Goal: Transaction & Acquisition: Book appointment/travel/reservation

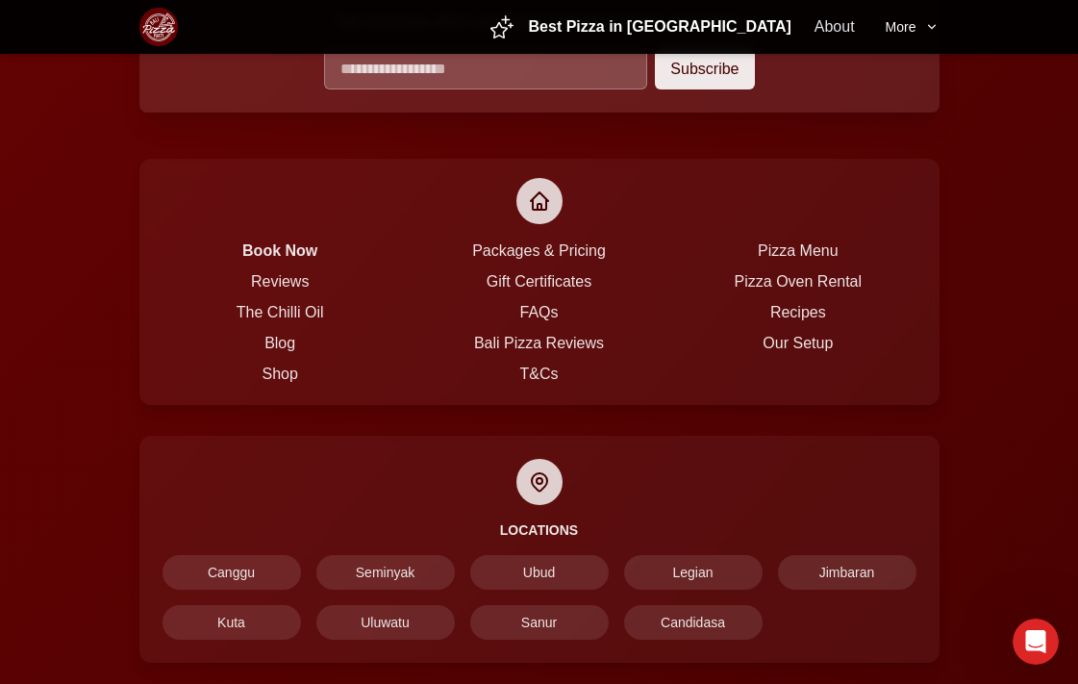
scroll to position [2050, 0]
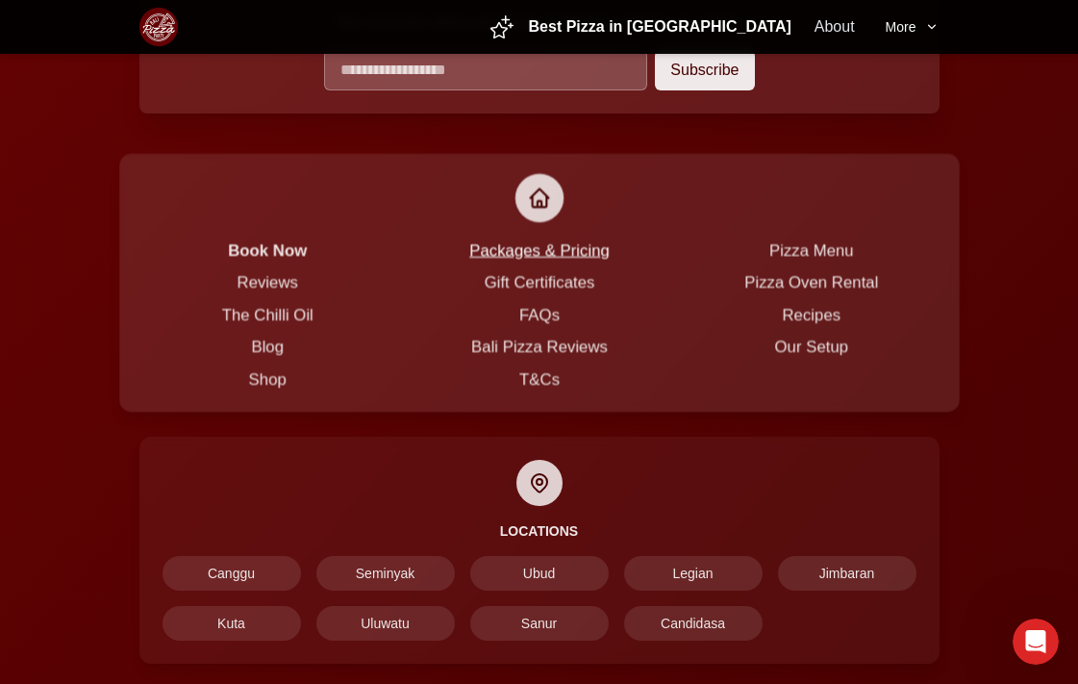
click at [523, 240] on link "Packages & Pricing" at bounding box center [539, 248] width 140 height 17
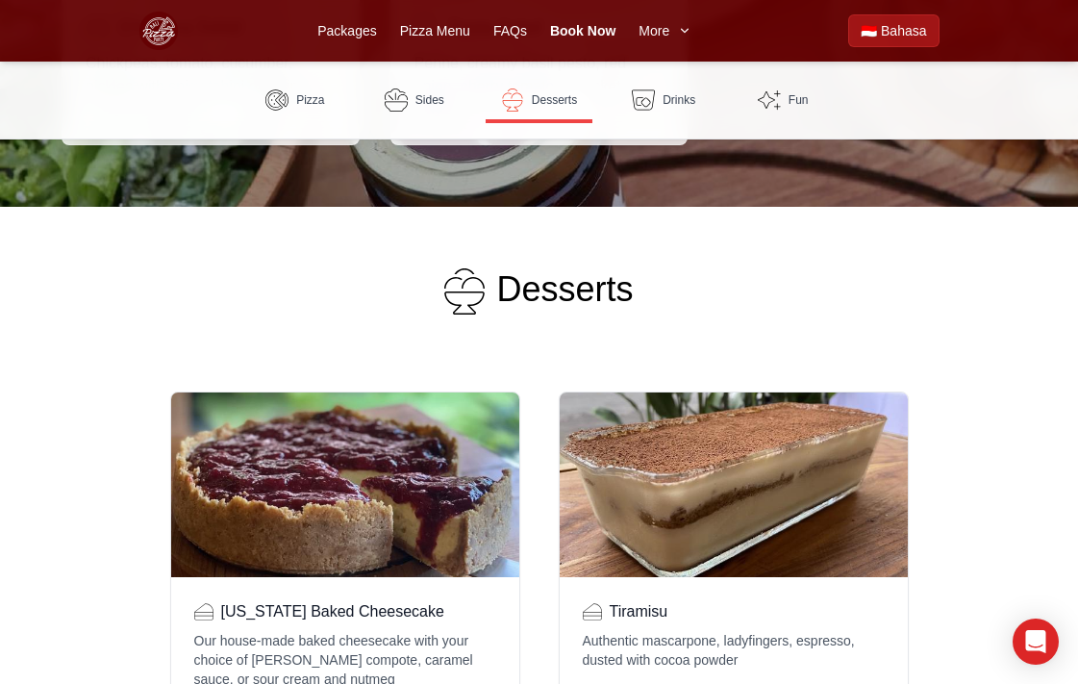
scroll to position [2036, 0]
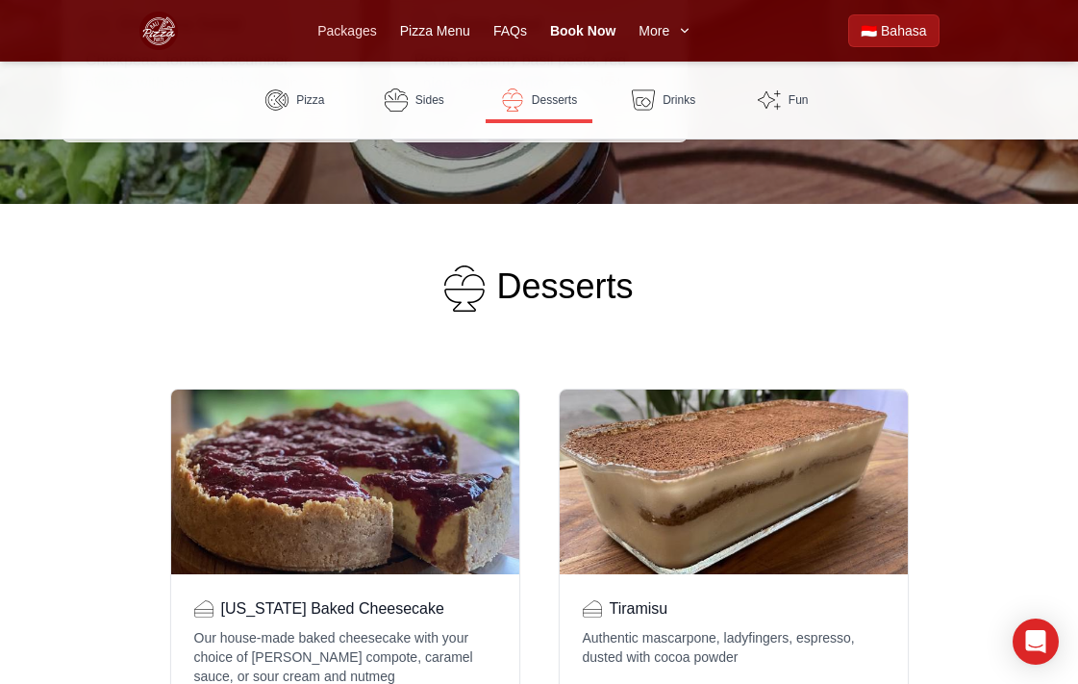
click at [368, 35] on link "Packages" at bounding box center [346, 30] width 59 height 19
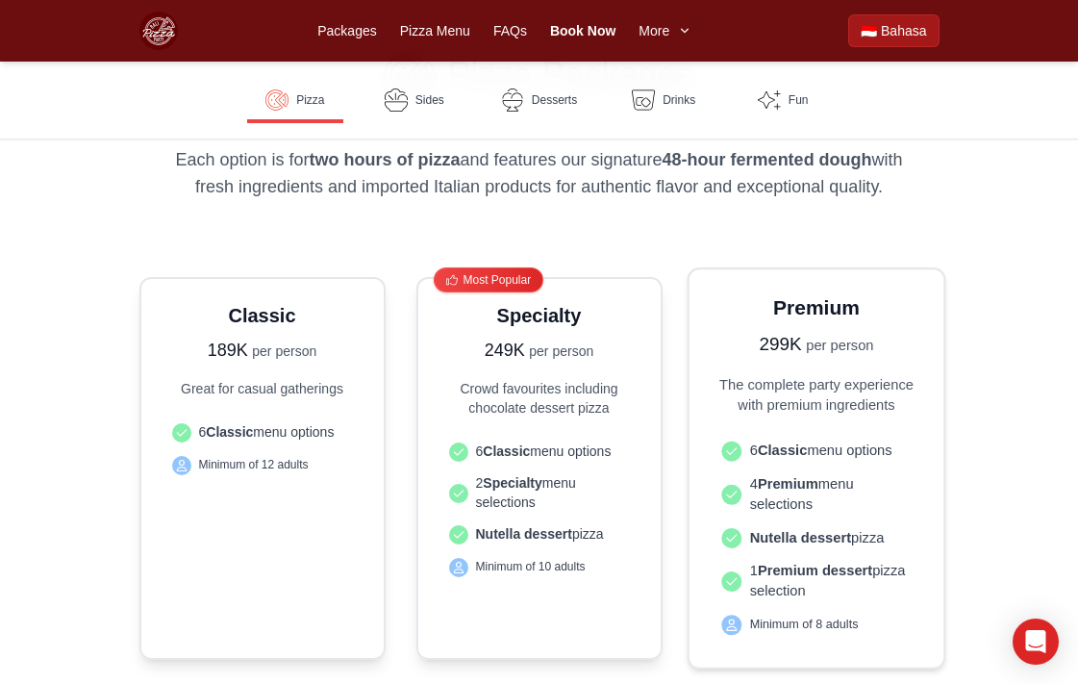
scroll to position [448, 0]
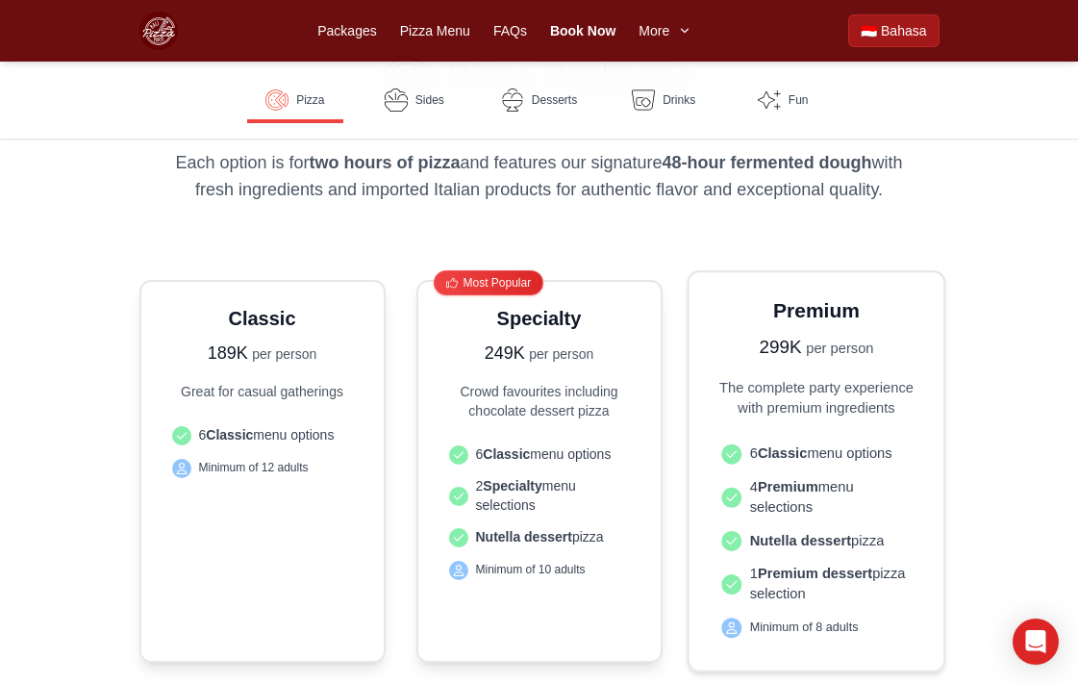
click at [828, 428] on div "Premium 299K per person The complete party experience with premium ingredients …" at bounding box center [816, 470] width 206 height 349
click at [758, 440] on ul "6 Classic menu options 4 Premium menu selections Nutella dessert pizza 1 Premiu…" at bounding box center [816, 540] width 206 height 212
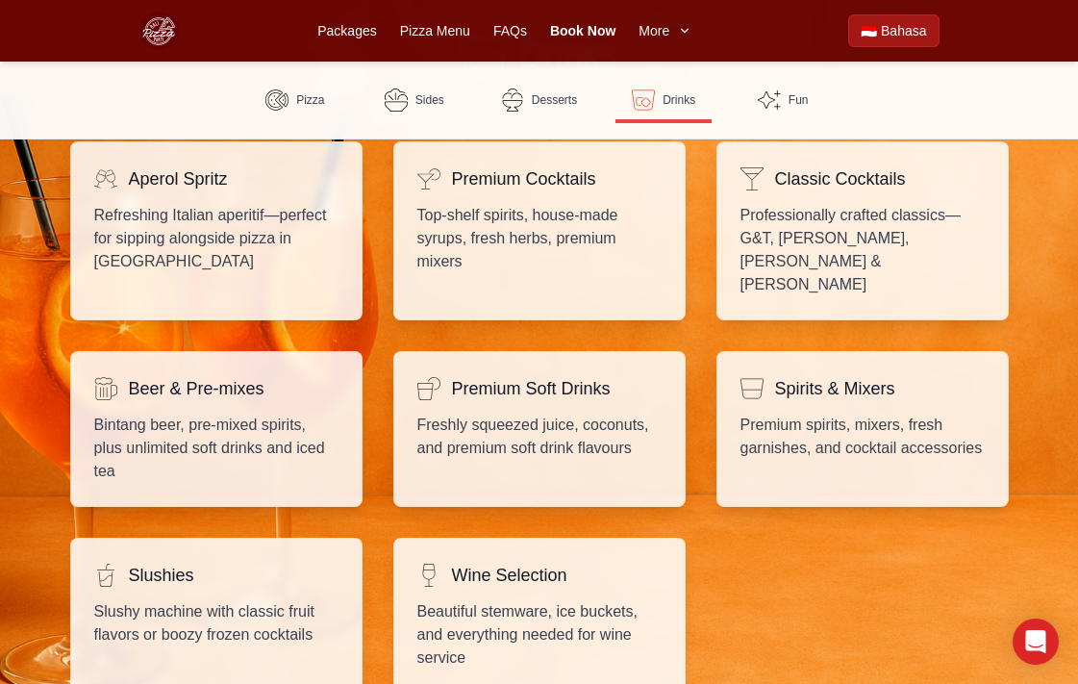
scroll to position [3165, 0]
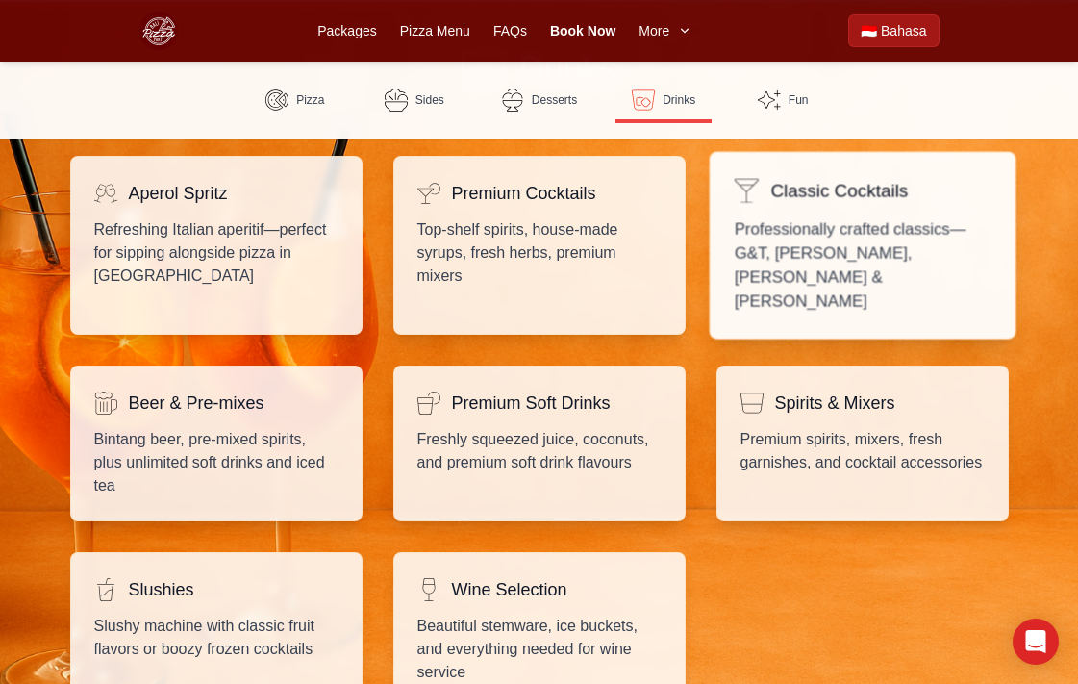
click at [874, 234] on p "Professionally crafted classics—G&T, Mojitos, Margaritas & Pina Coladas" at bounding box center [862, 265] width 257 height 97
click at [891, 238] on p "Professionally crafted classics—G&T, Mojitos, Margaritas & Pina Coladas" at bounding box center [862, 265] width 257 height 97
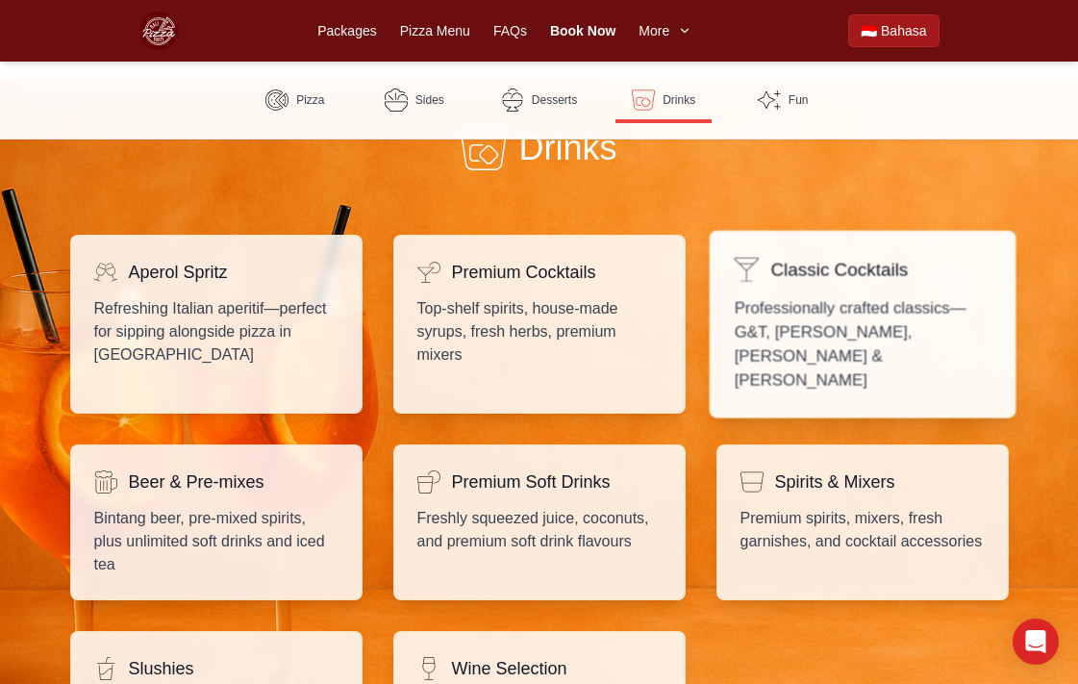
scroll to position [3079, 0]
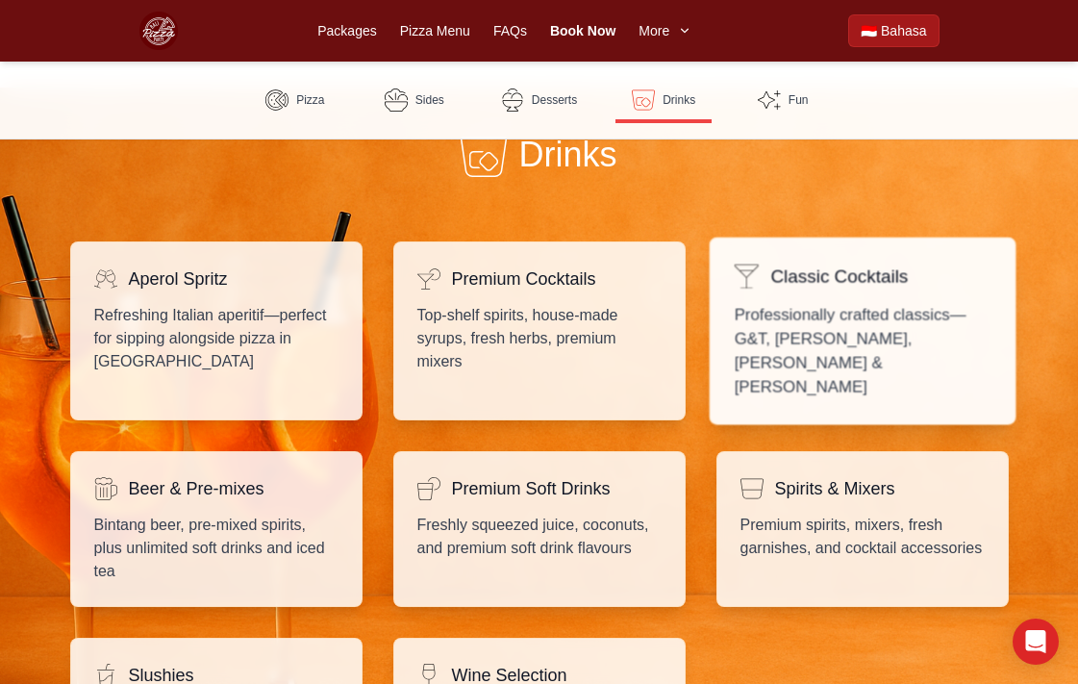
click at [786, 263] on h4 "Classic Cocktails" at bounding box center [839, 277] width 138 height 28
click at [785, 263] on h4 "Classic Cocktails" at bounding box center [839, 277] width 138 height 28
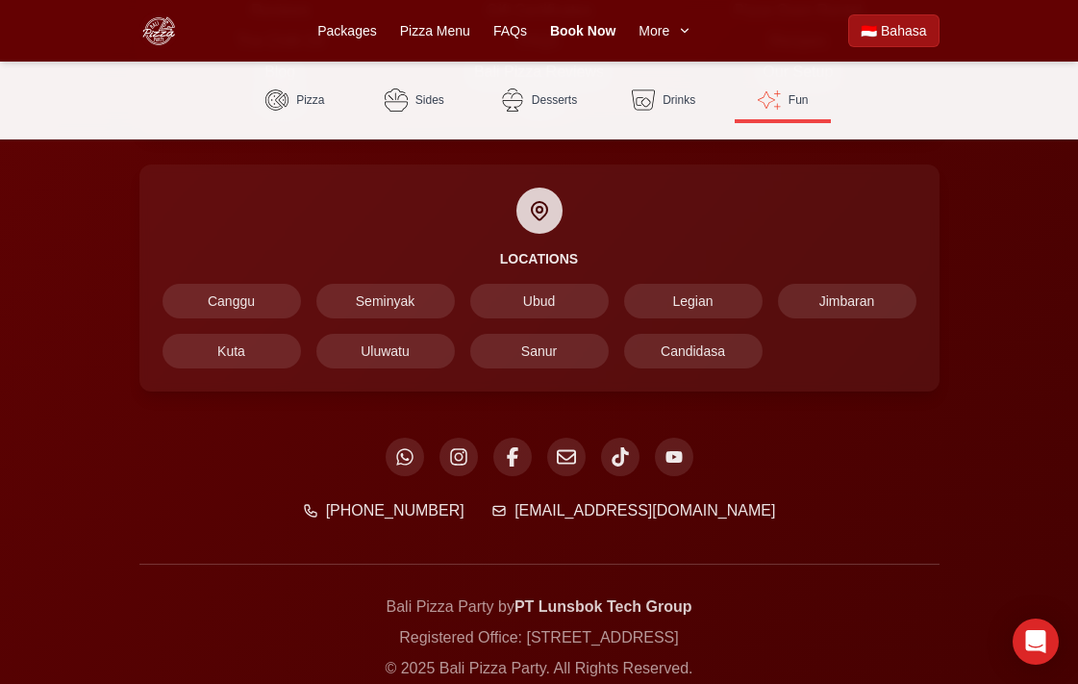
scroll to position [5436, 0]
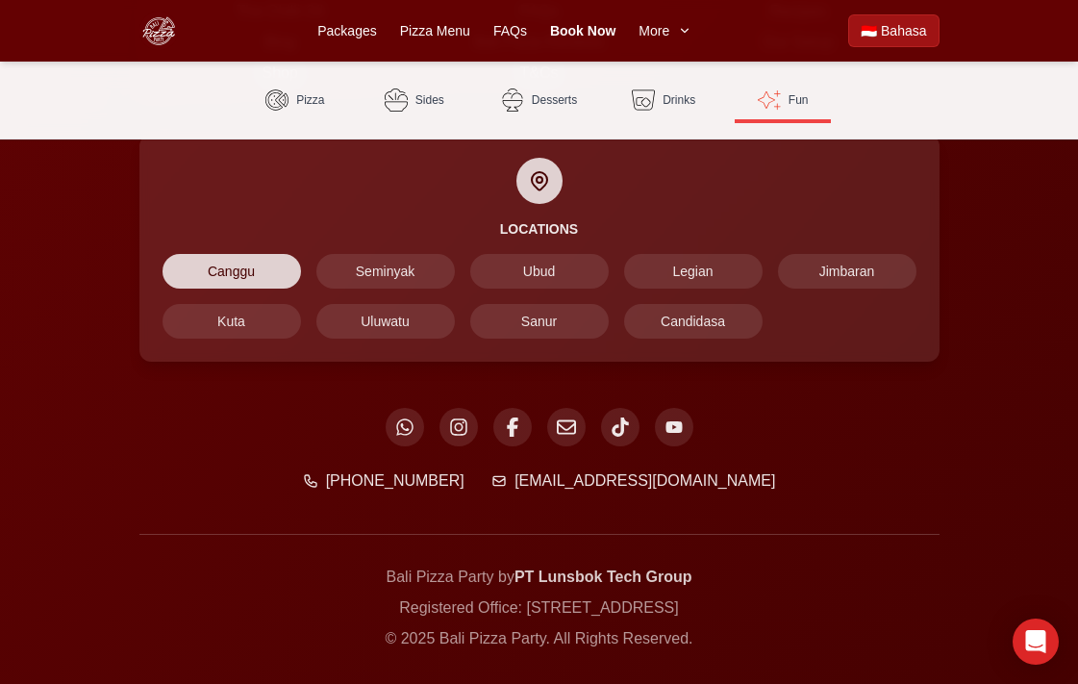
click at [196, 254] on span "Canggu" at bounding box center [232, 271] width 138 height 35
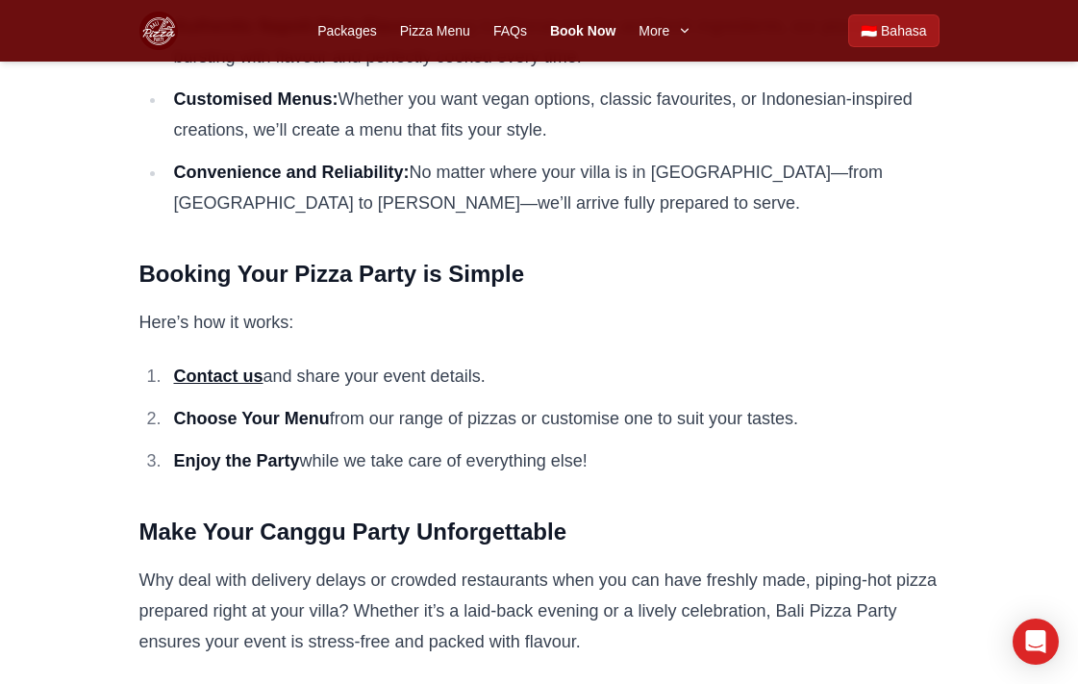
scroll to position [1590, 0]
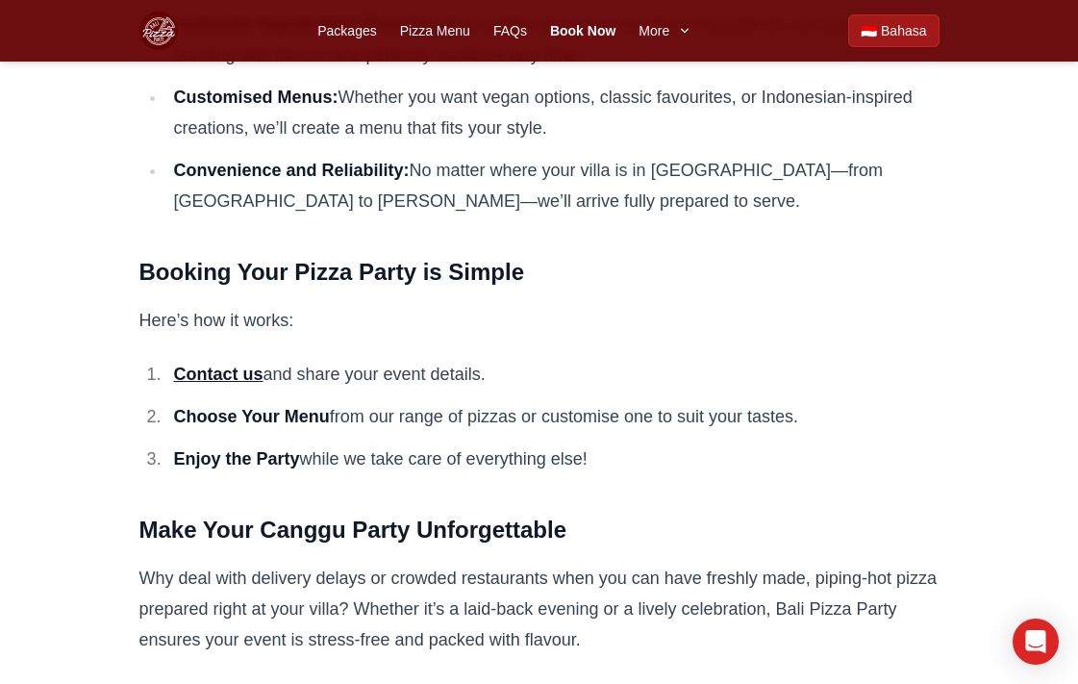
click at [245, 407] on strong "Choose Your Menu" at bounding box center [251, 416] width 156 height 19
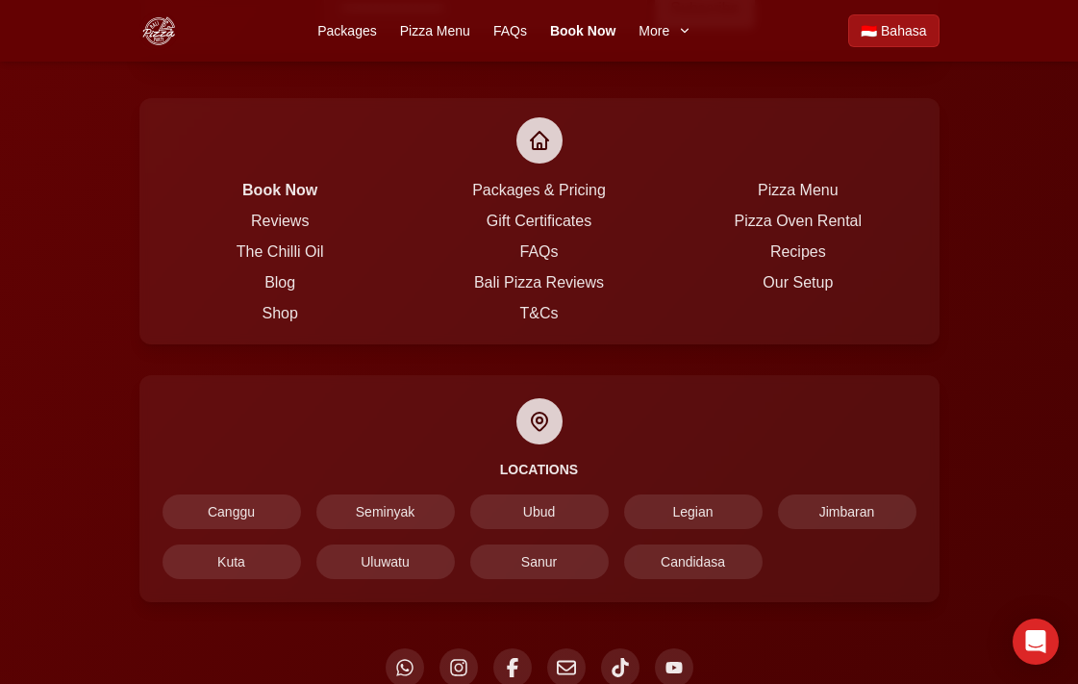
scroll to position [2628, 0]
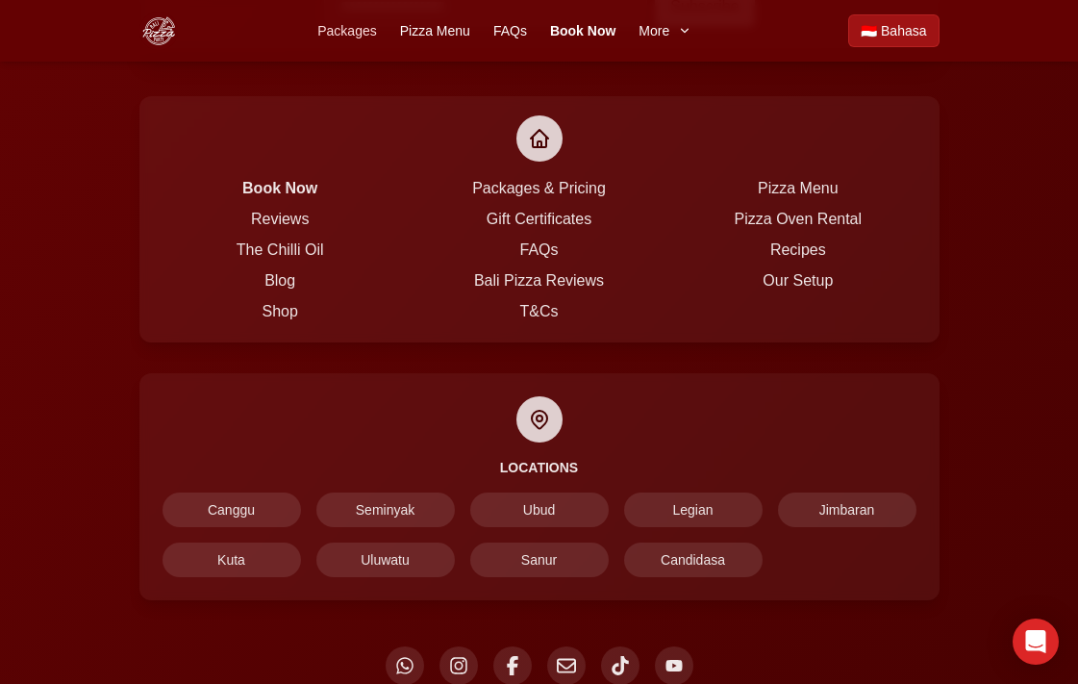
click at [365, 37] on link "Packages" at bounding box center [346, 30] width 59 height 19
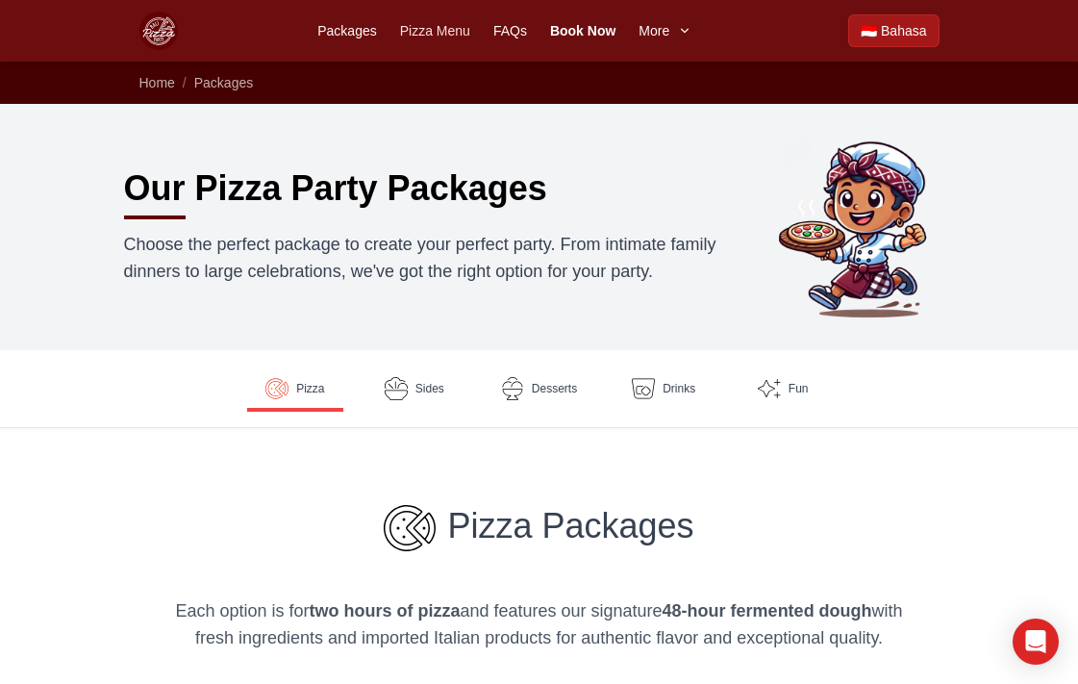
click at [433, 33] on link "Pizza Menu" at bounding box center [435, 30] width 70 height 19
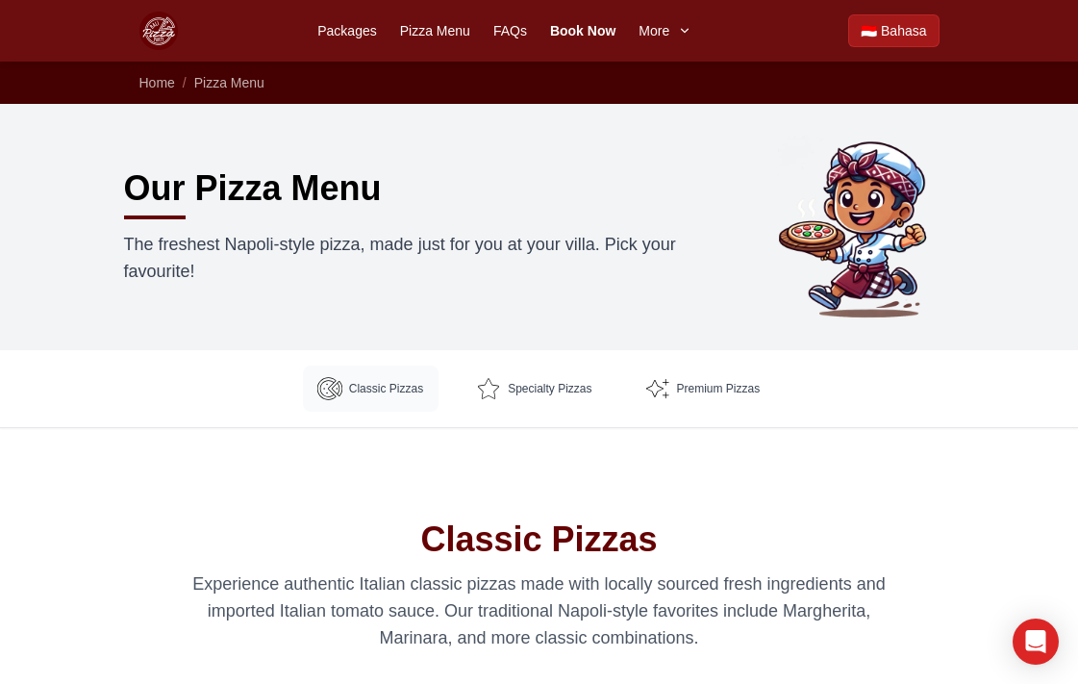
click at [334, 395] on img at bounding box center [329, 388] width 25 height 25
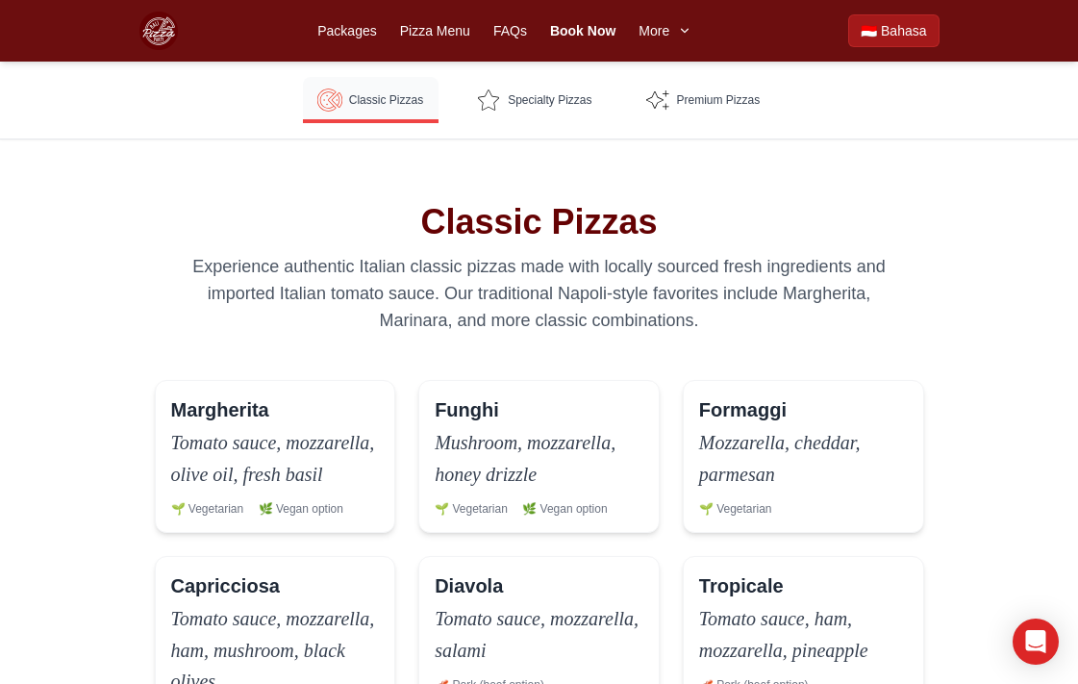
scroll to position [459, 0]
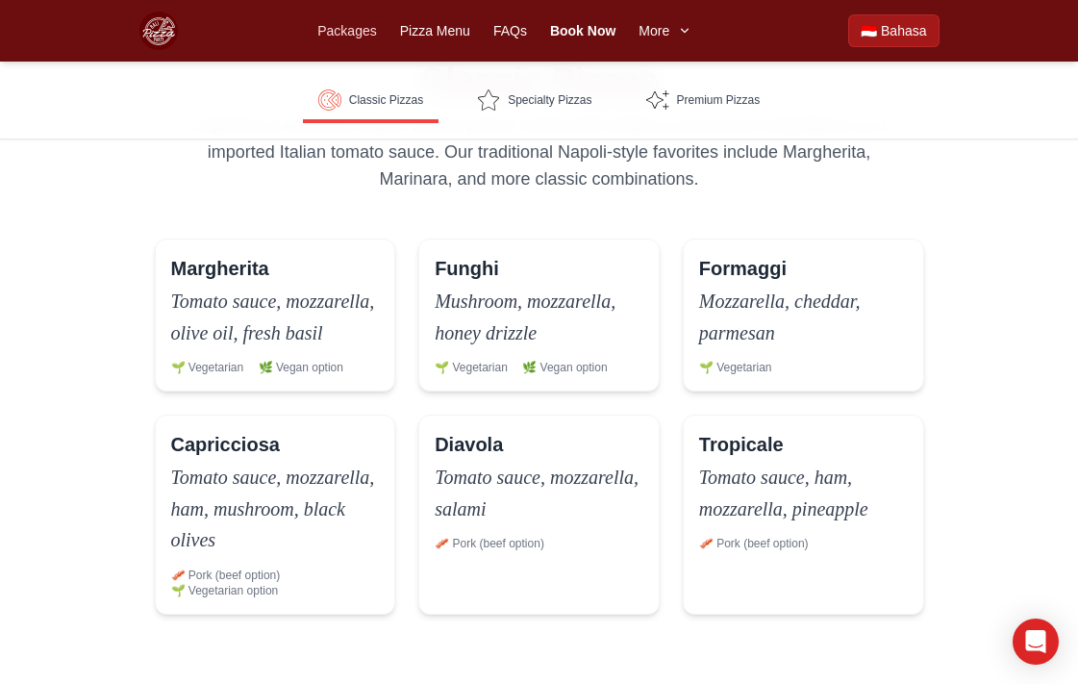
click at [359, 30] on link "Packages" at bounding box center [346, 30] width 59 height 19
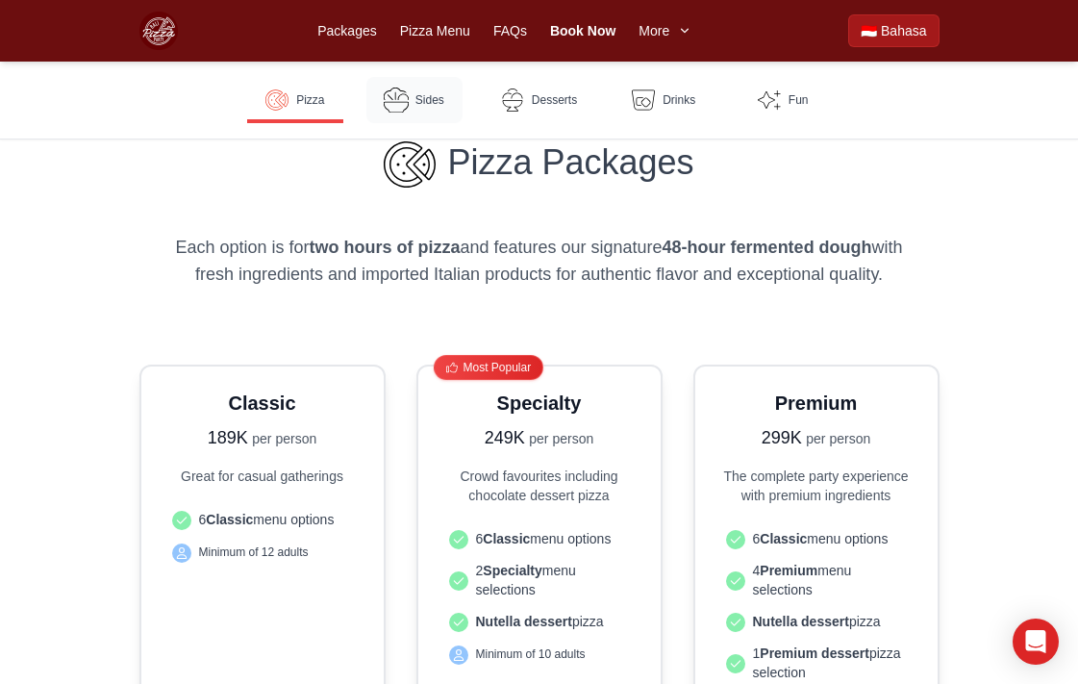
scroll to position [364, 0]
click at [434, 40] on div "Packages Pizza Menu FAQs Book Now More" at bounding box center [504, 30] width 375 height 23
click at [417, 37] on link "Pizza Menu" at bounding box center [435, 30] width 70 height 19
